Goal: Task Accomplishment & Management: Use online tool/utility

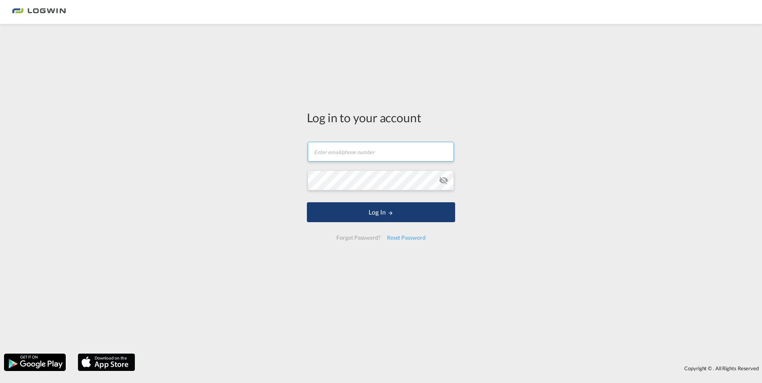
type input "[PERSON_NAME][EMAIL_ADDRESS][PERSON_NAME][DOMAIN_NAME]"
click at [362, 215] on button "Log In" at bounding box center [381, 212] width 148 height 20
